Goal: Share content

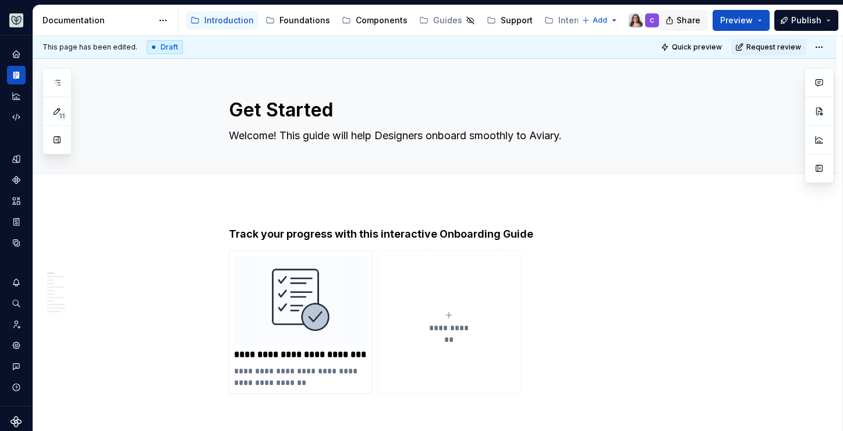
click at [691, 23] on span "Share" at bounding box center [688, 21] width 24 height 12
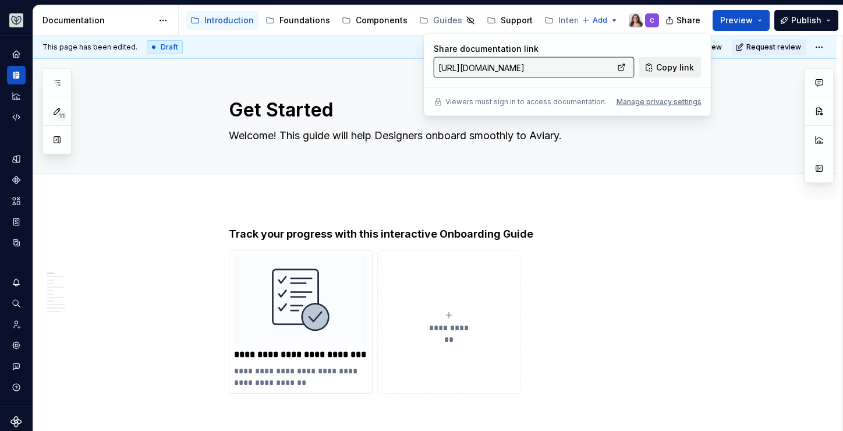
click at [676, 67] on span "Copy link" at bounding box center [675, 68] width 38 height 12
type textarea "*"
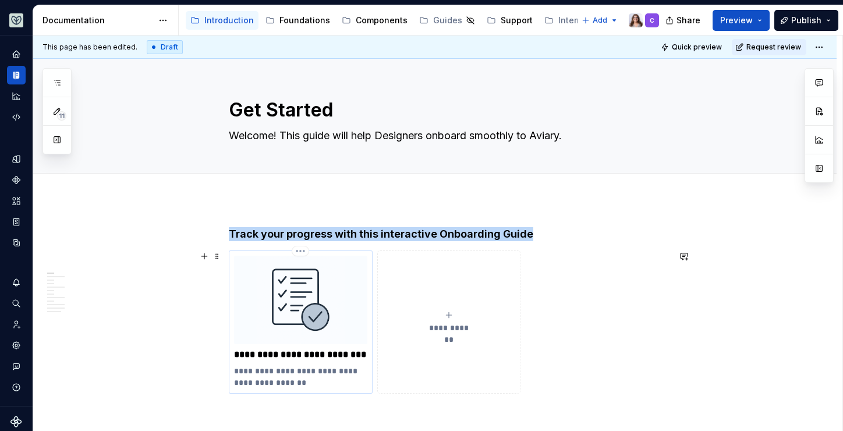
click at [290, 304] on img at bounding box center [300, 299] width 133 height 88
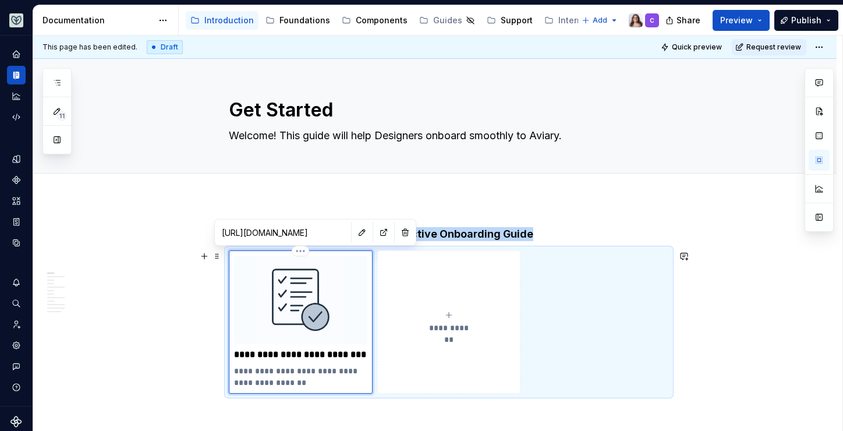
click at [290, 304] on img at bounding box center [300, 299] width 133 height 88
click at [326, 317] on img at bounding box center [300, 299] width 133 height 88
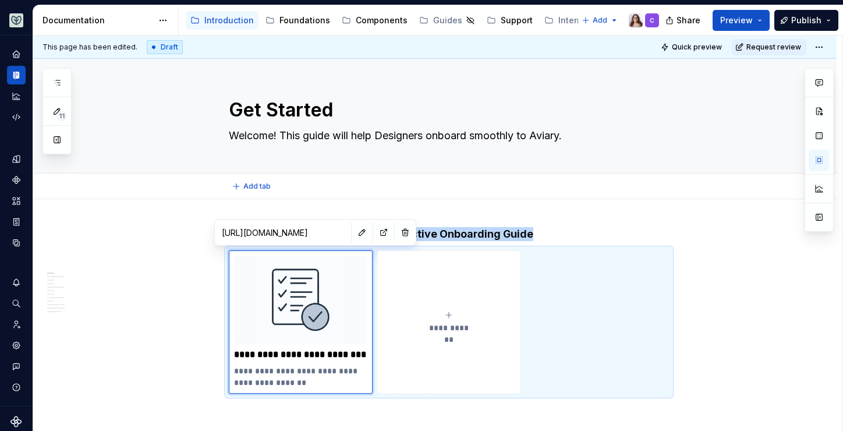
type textarea "*"
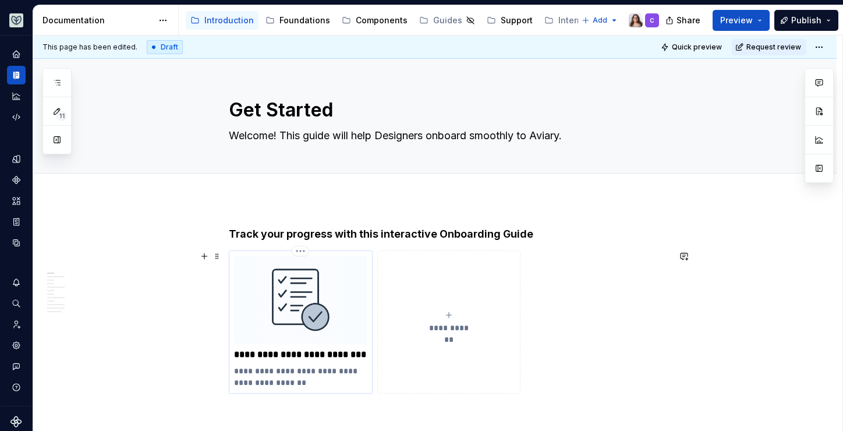
click at [345, 271] on img at bounding box center [300, 299] width 133 height 88
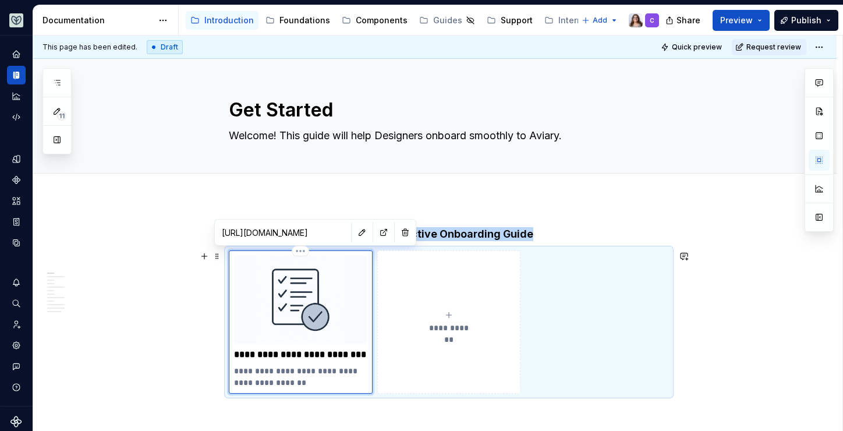
click at [339, 273] on img at bounding box center [300, 299] width 133 height 88
type textarea "*"
